Goal: Task Accomplishment & Management: Complete application form

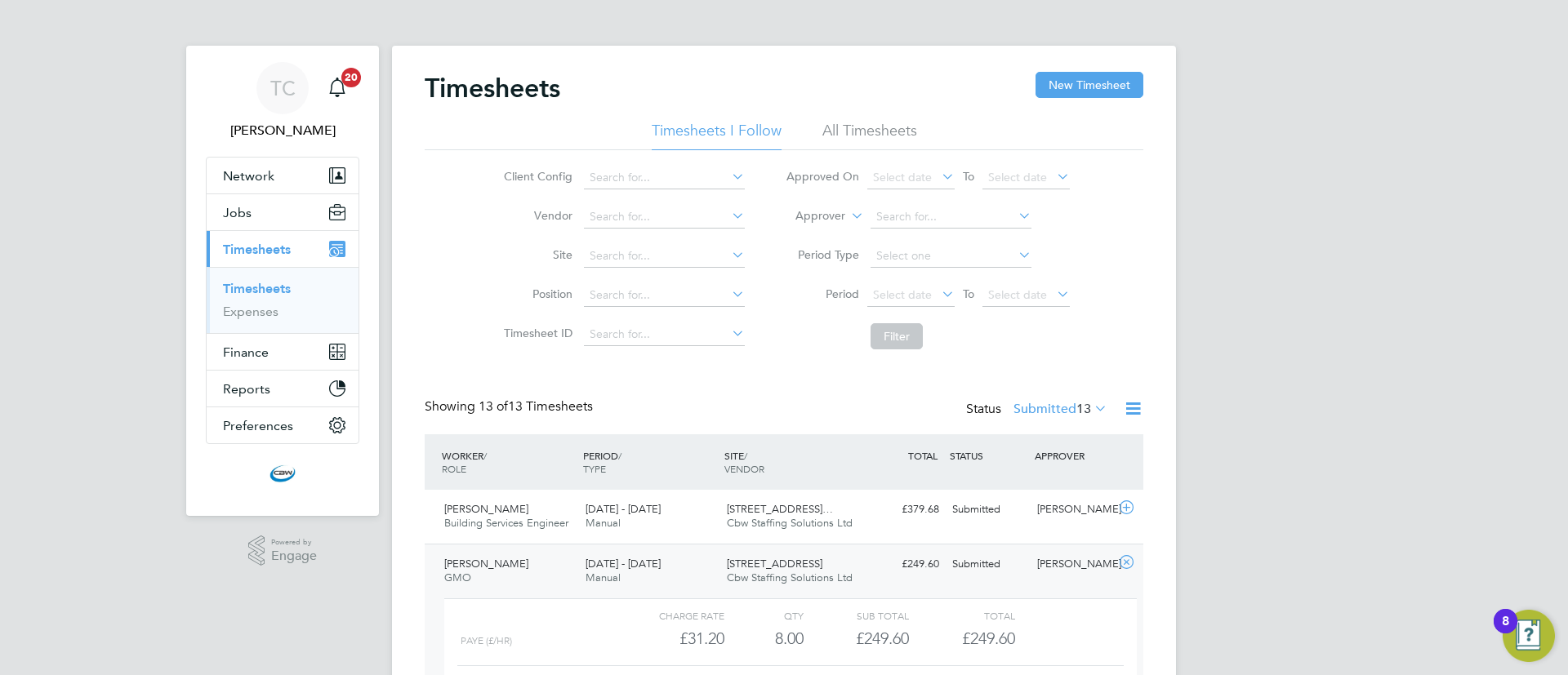
click at [271, 289] on link "Timesheets" at bounding box center [256, 288] width 68 height 16
click at [1041, 91] on button "New Timesheet" at bounding box center [1089, 84] width 108 height 26
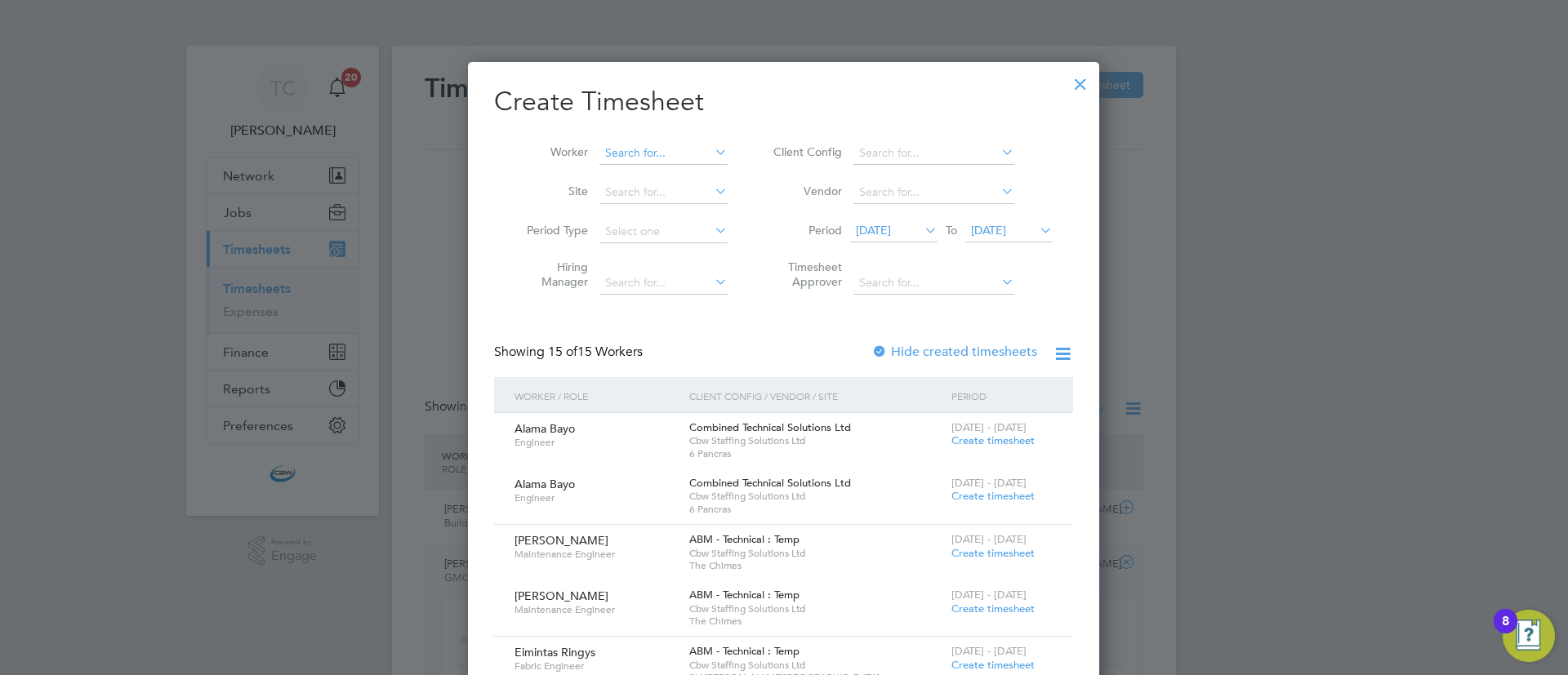
click at [646, 155] on input at bounding box center [663, 153] width 128 height 23
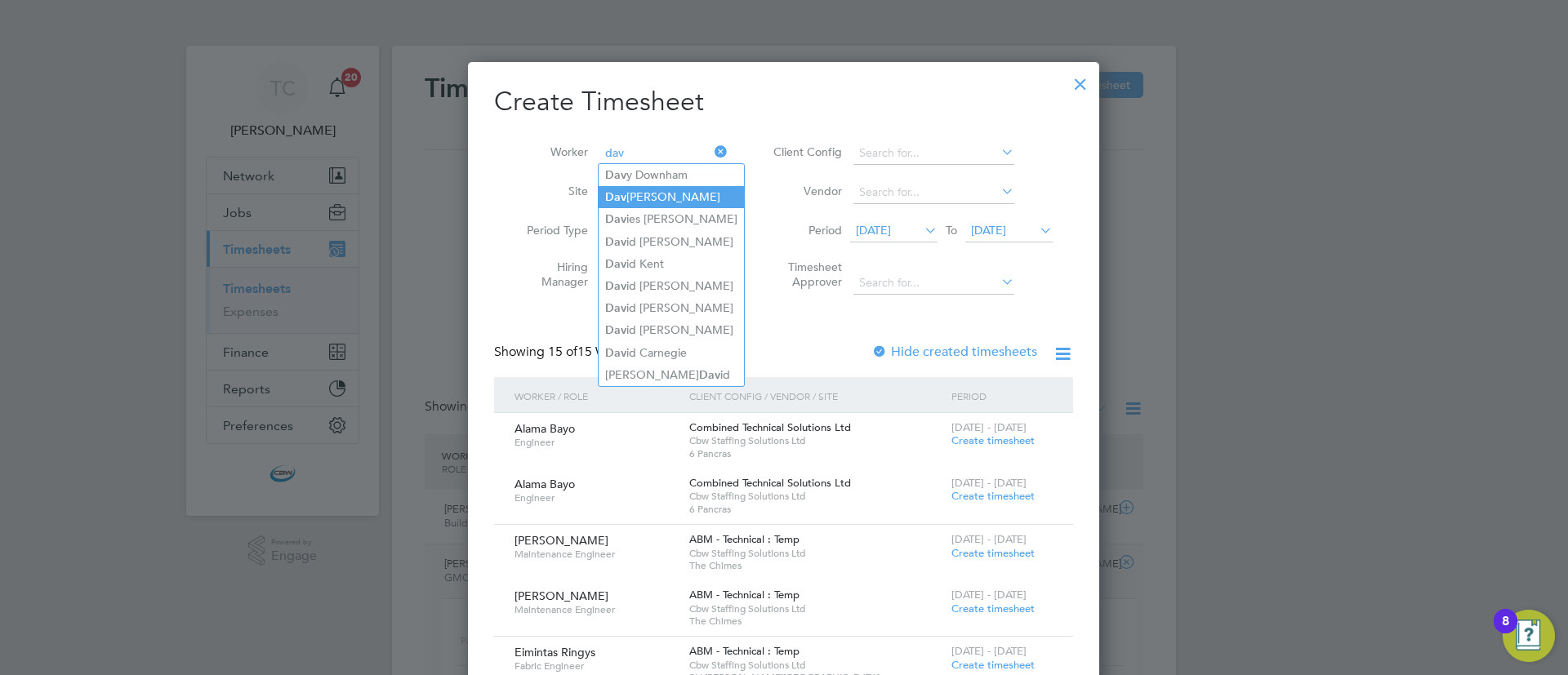
click at [651, 191] on li "[PERSON_NAME]" at bounding box center [672, 197] width 145 height 22
type input "[PERSON_NAME]"
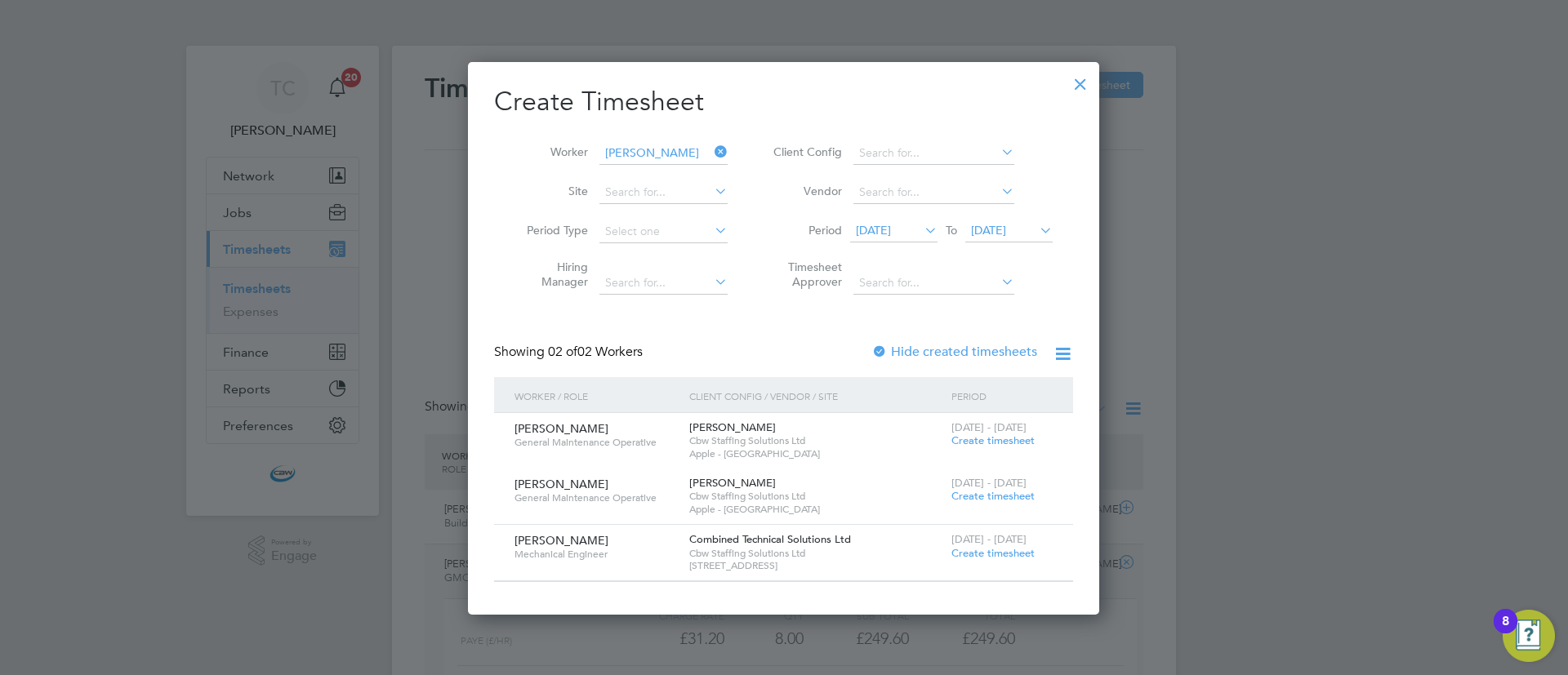
click at [987, 556] on span "Create timesheet" at bounding box center [993, 553] width 84 height 14
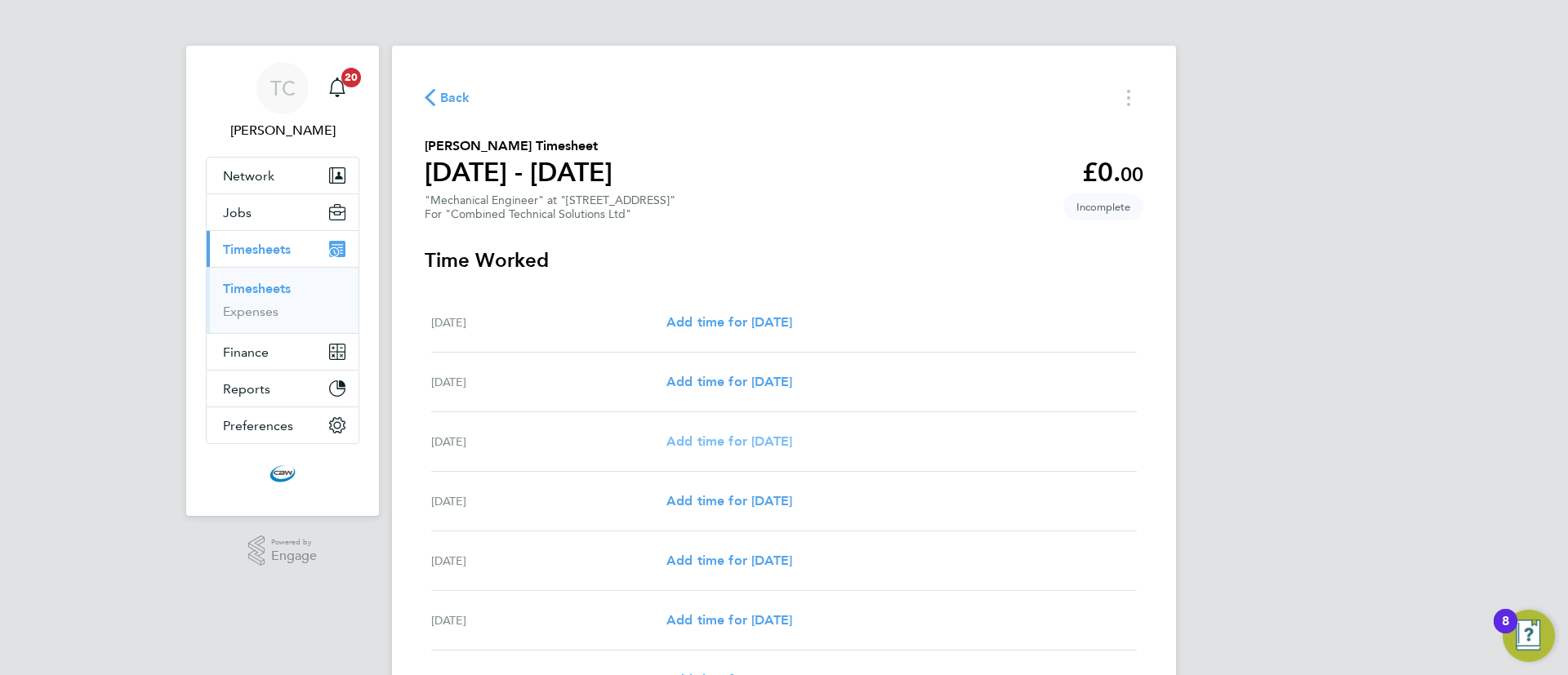
click at [708, 435] on span "Add time for [DATE]" at bounding box center [729, 441] width 126 height 16
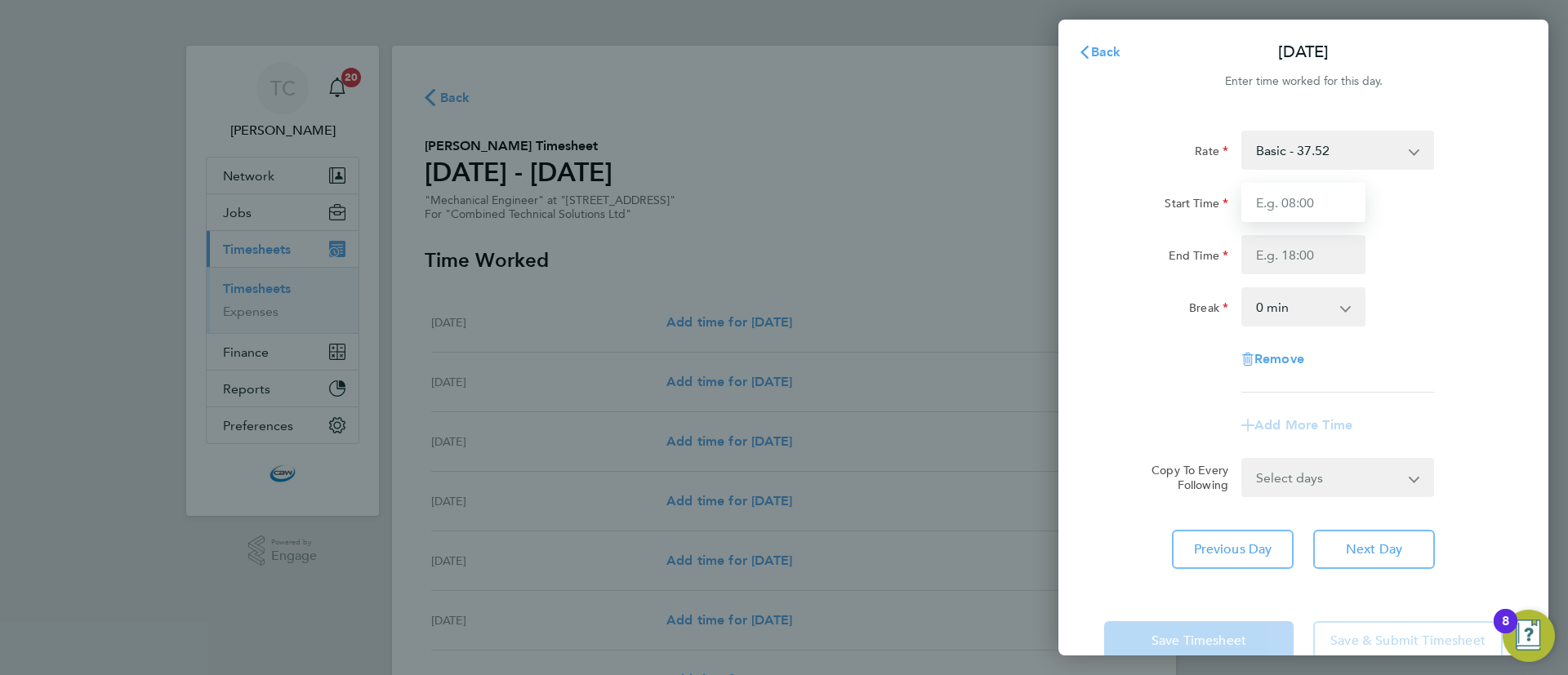
click at [1283, 214] on input "Start Time" at bounding box center [1303, 202] width 124 height 39
type input "08:00"
click at [1298, 251] on input "End Time" at bounding box center [1303, 255] width 124 height 39
type input "17:00"
click at [1307, 300] on select "0 min 15 min 30 min 45 min 60 min 75 min 90 min" at bounding box center [1293, 307] width 101 height 36
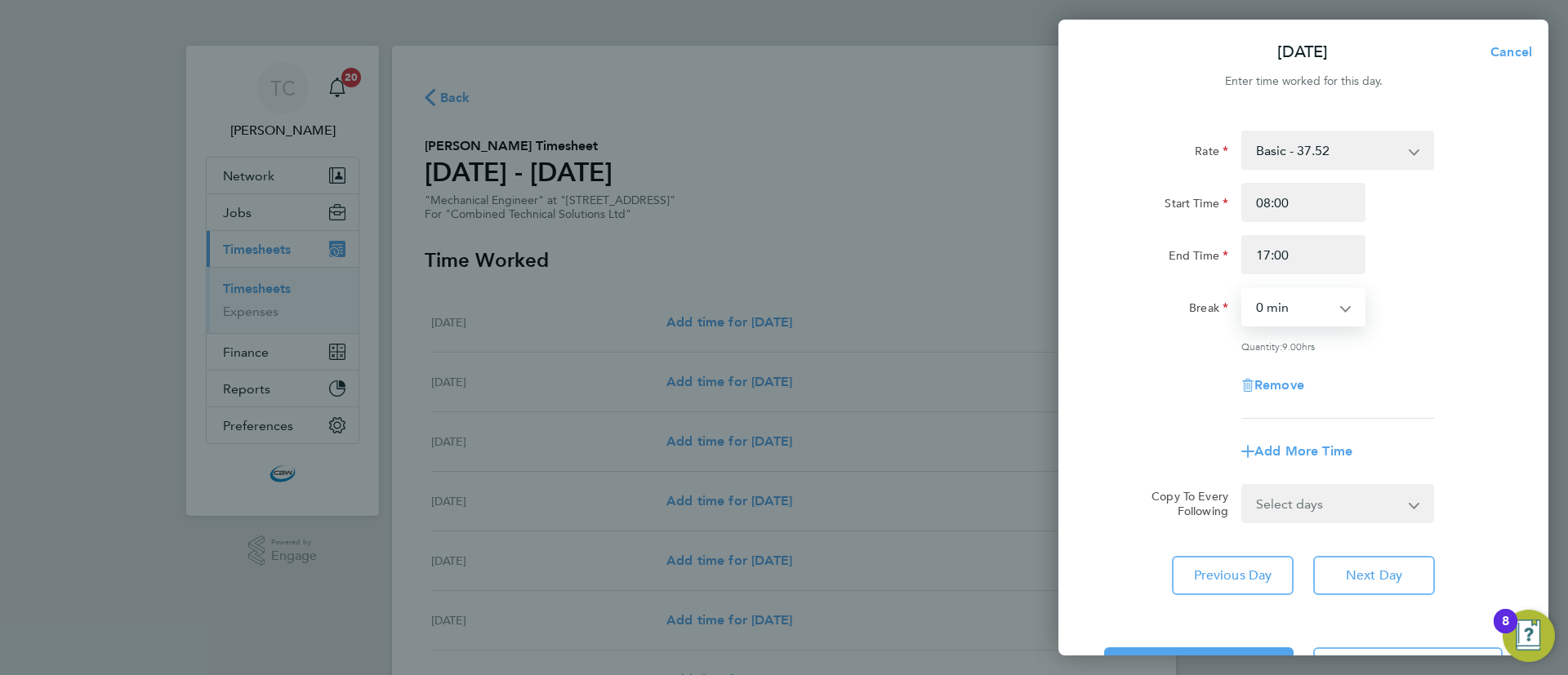
select select "60"
click at [1243, 289] on select "0 min 15 min 30 min 45 min 60 min 75 min 90 min" at bounding box center [1293, 307] width 101 height 36
click at [1298, 501] on select "Select days Day [DATE] [DATE] [DATE] [DATE]" at bounding box center [1328, 504] width 171 height 36
select select "DAY"
click at [1243, 486] on select "Select days Day [DATE] [DATE] [DATE] [DATE]" at bounding box center [1328, 504] width 171 height 36
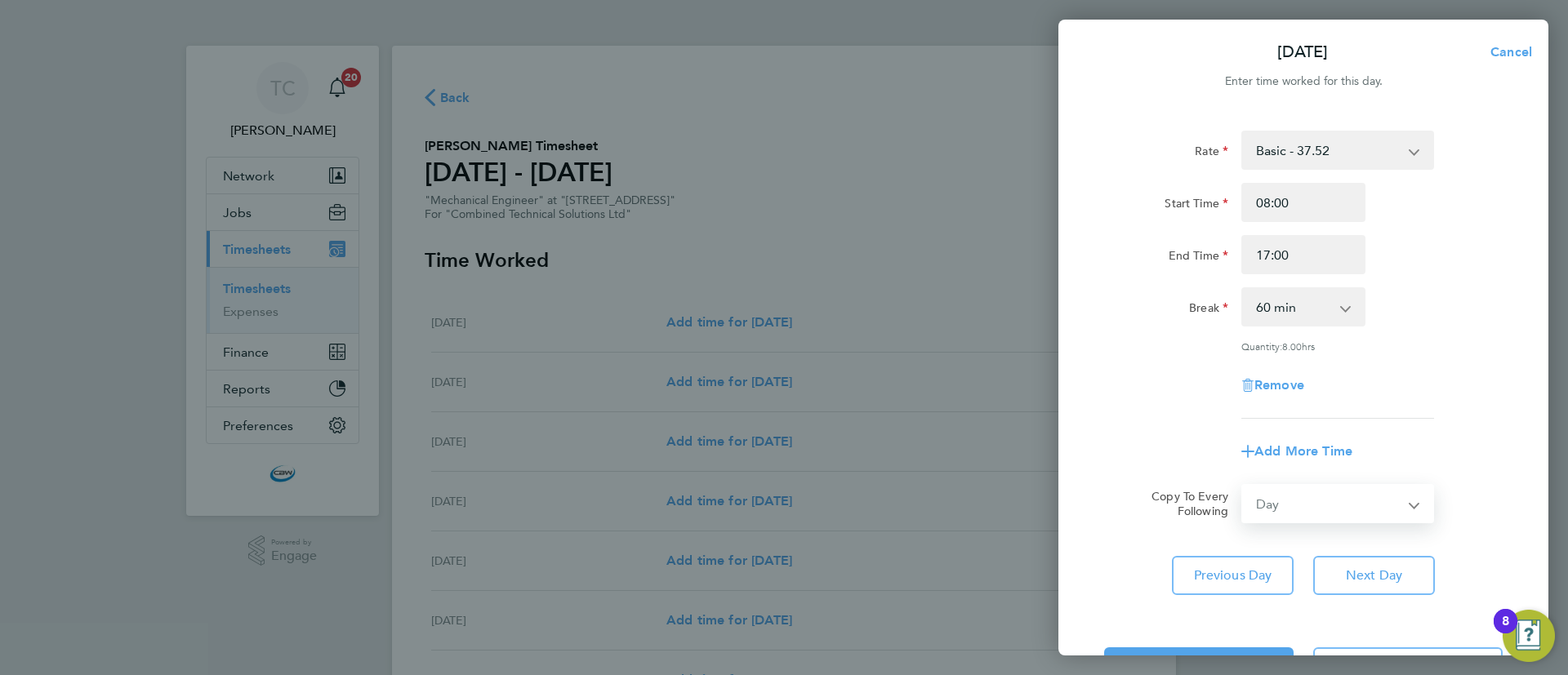
select select "[DATE]"
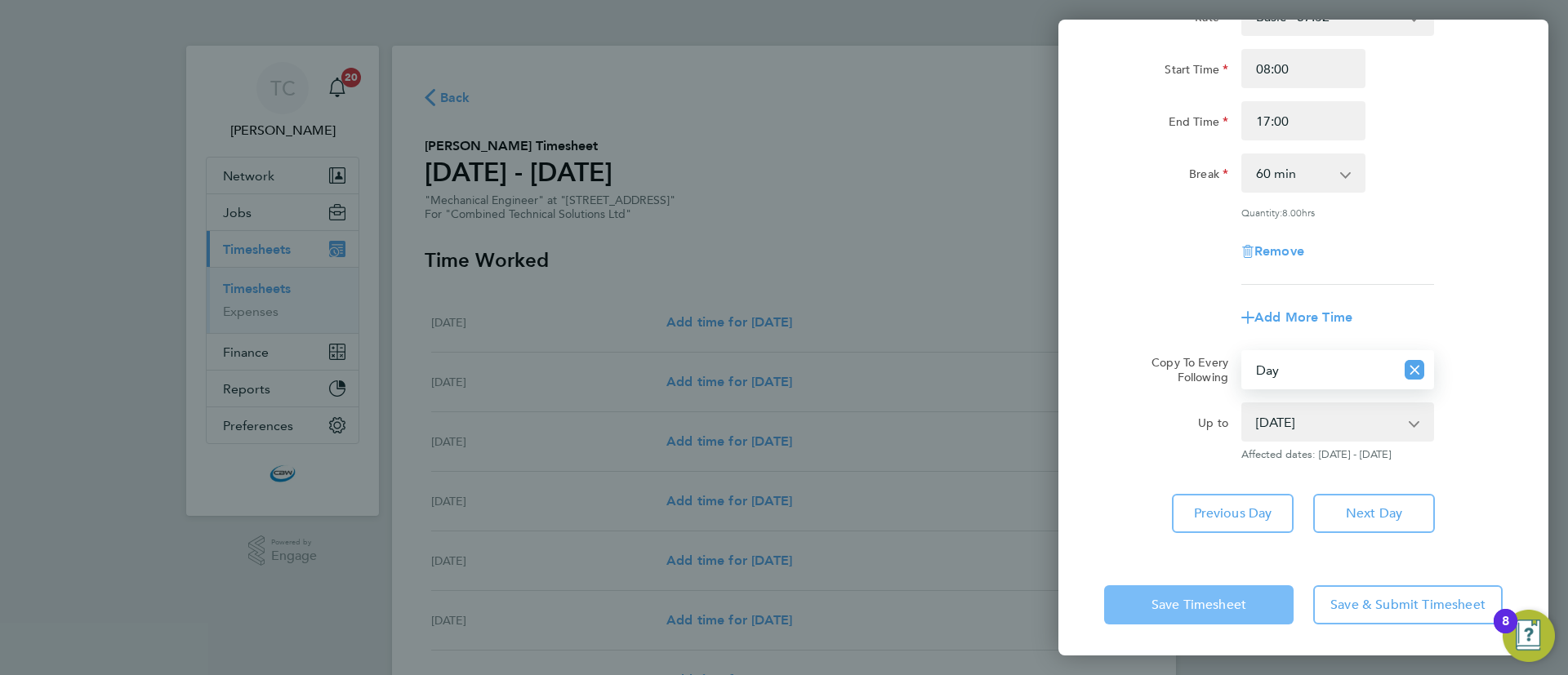
click at [1187, 622] on button "Save Timesheet" at bounding box center [1199, 605] width 190 height 39
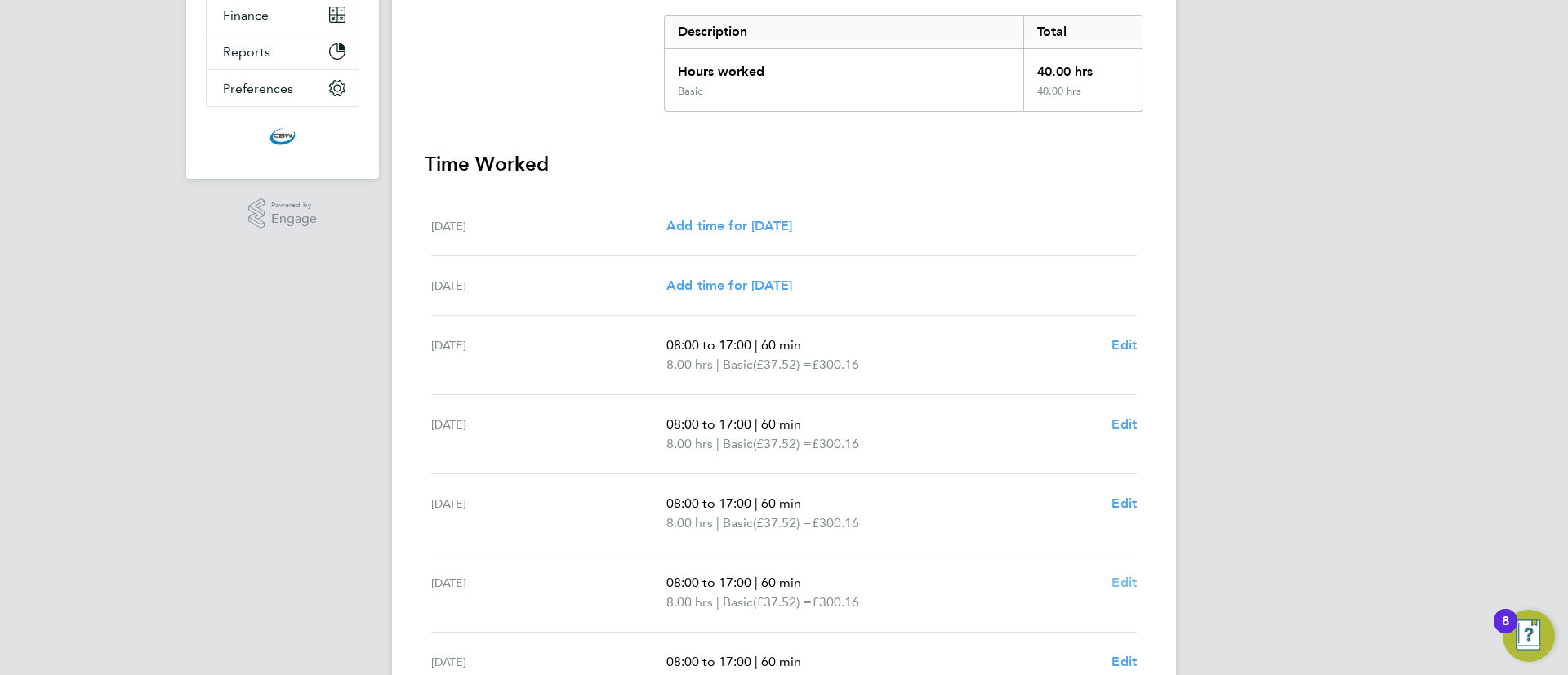
click at [1114, 583] on span "Edit" at bounding box center [1124, 582] width 25 height 16
select select "60"
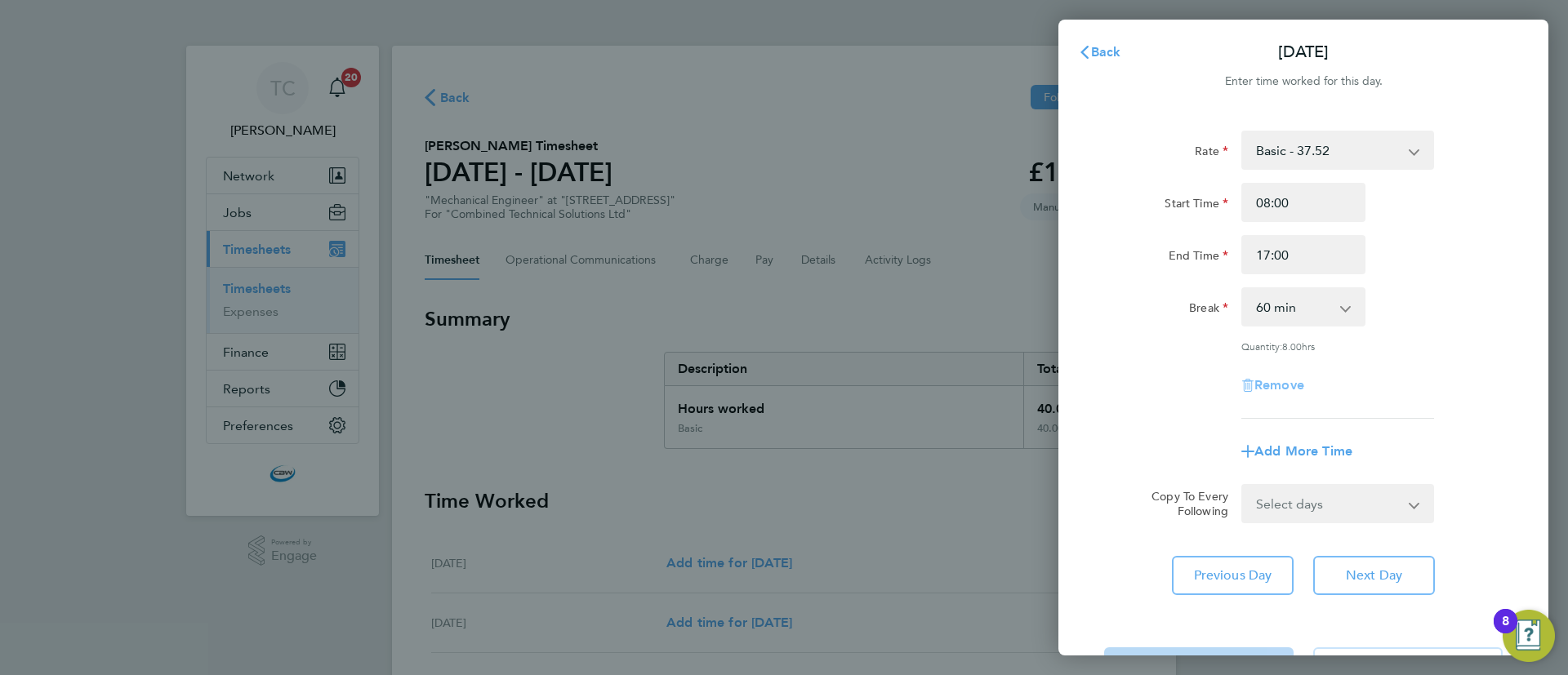
click at [1290, 386] on span "Remove" at bounding box center [1280, 385] width 50 height 16
select select "null"
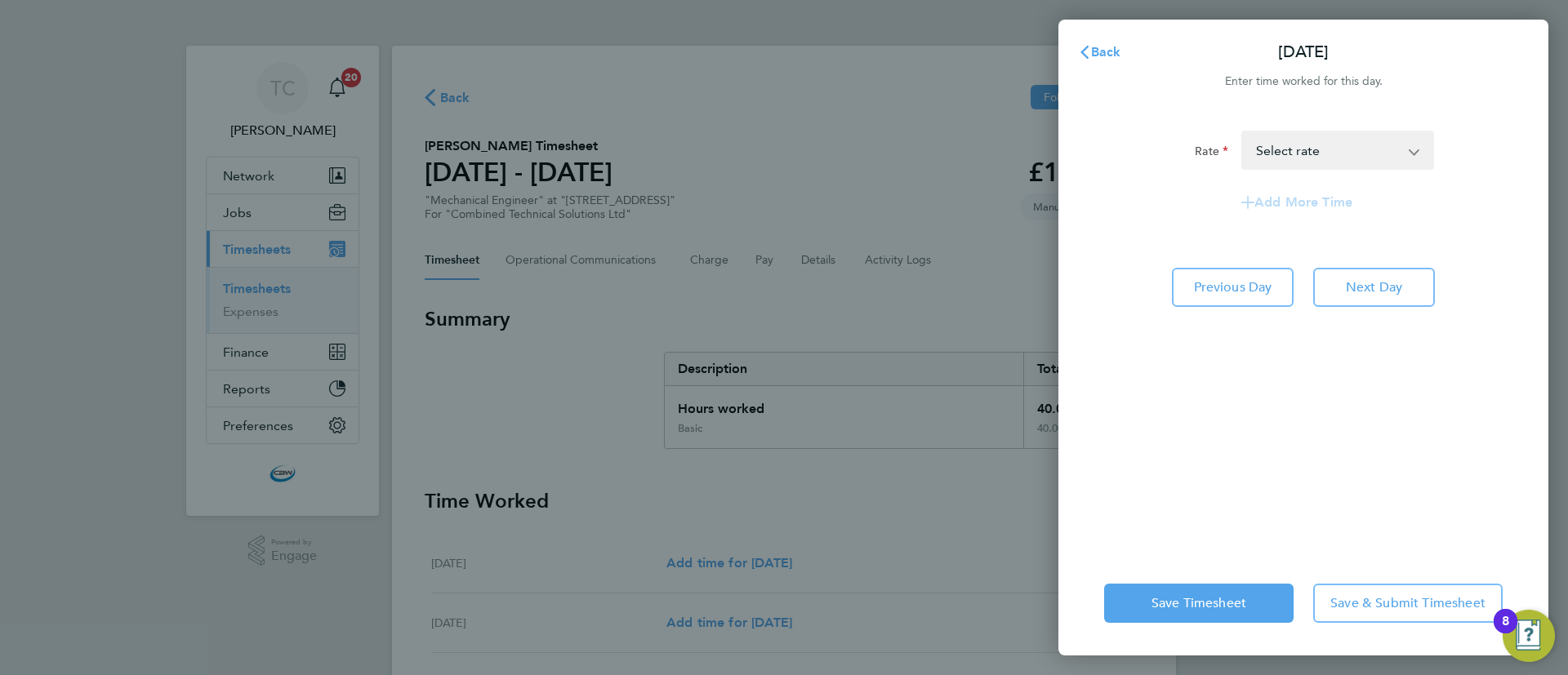
click at [1323, 484] on div "Rate Basic - 37.52 Select rate Add More Time Previous Day Next Day" at bounding box center [1303, 331] width 490 height 440
click at [1373, 597] on span "Save & Submit Timesheet" at bounding box center [1408, 604] width 155 height 17
